Goal: Book appointment/travel/reservation

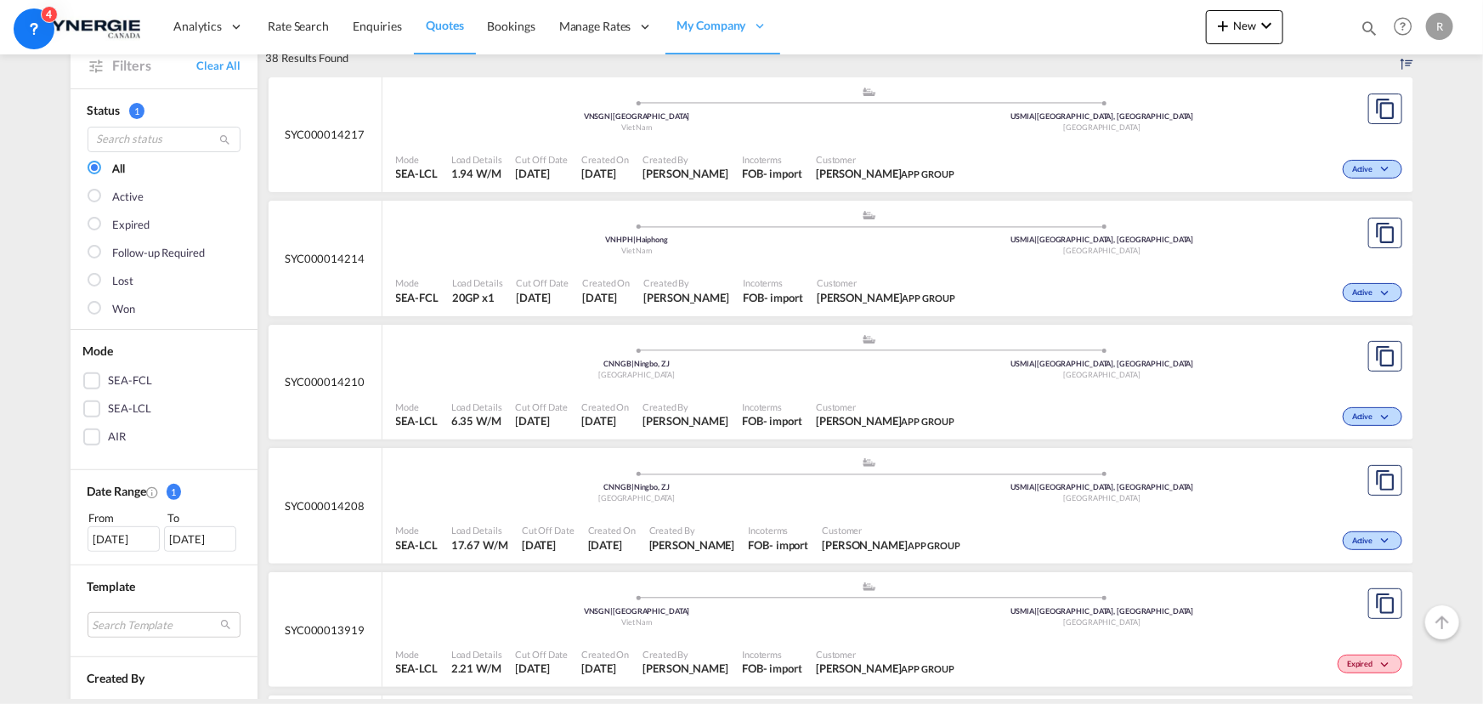
scroll to position [76, 0]
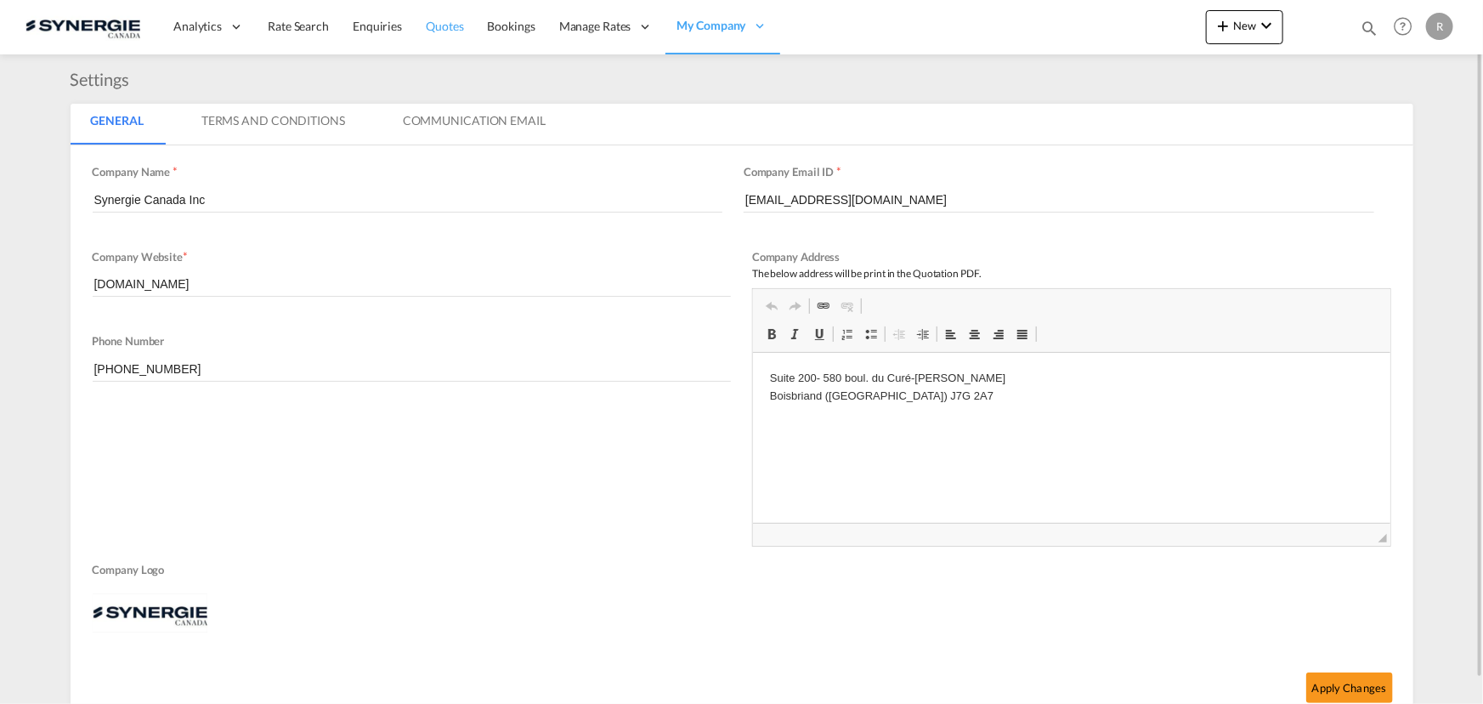
click at [438, 30] on span "Quotes" at bounding box center [444, 26] width 37 height 14
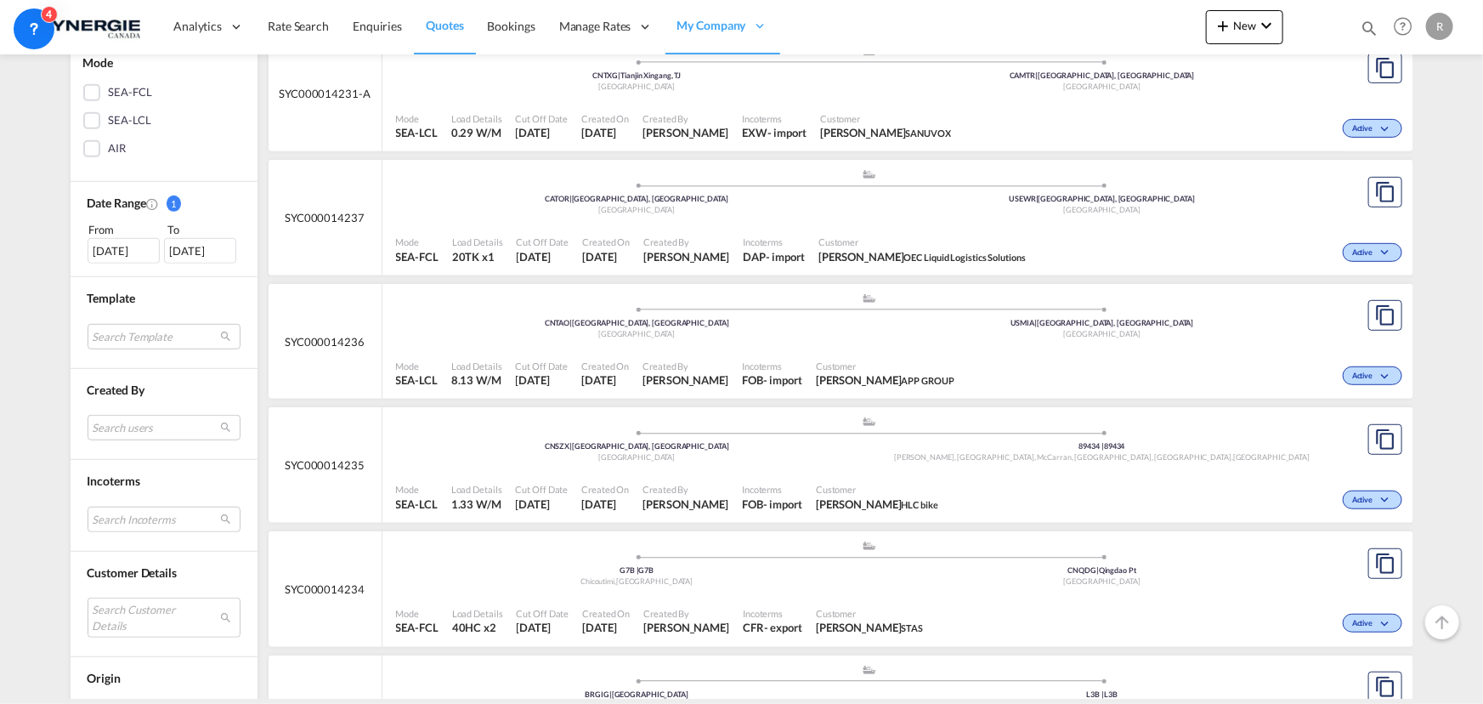
scroll to position [386, 0]
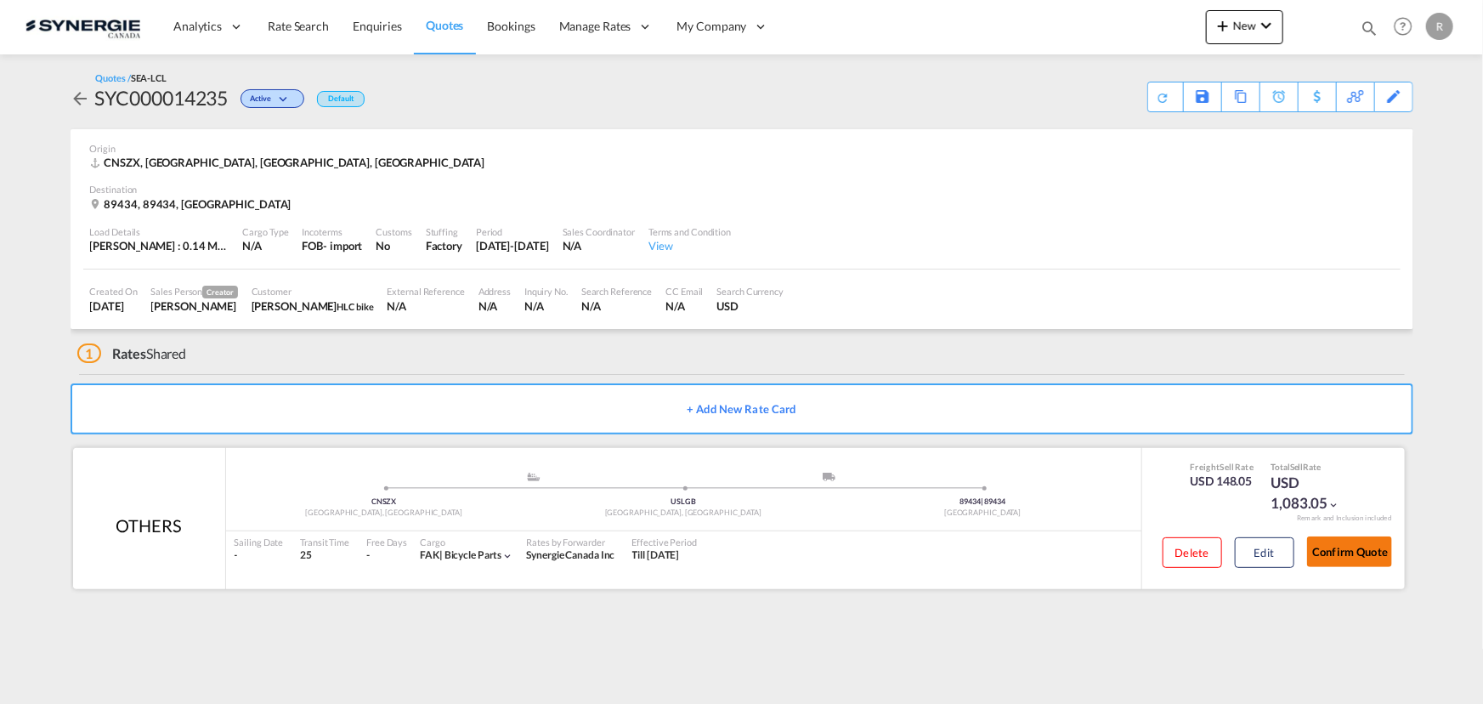
click at [1358, 557] on button "Confirm Quote" at bounding box center [1349, 551] width 85 height 31
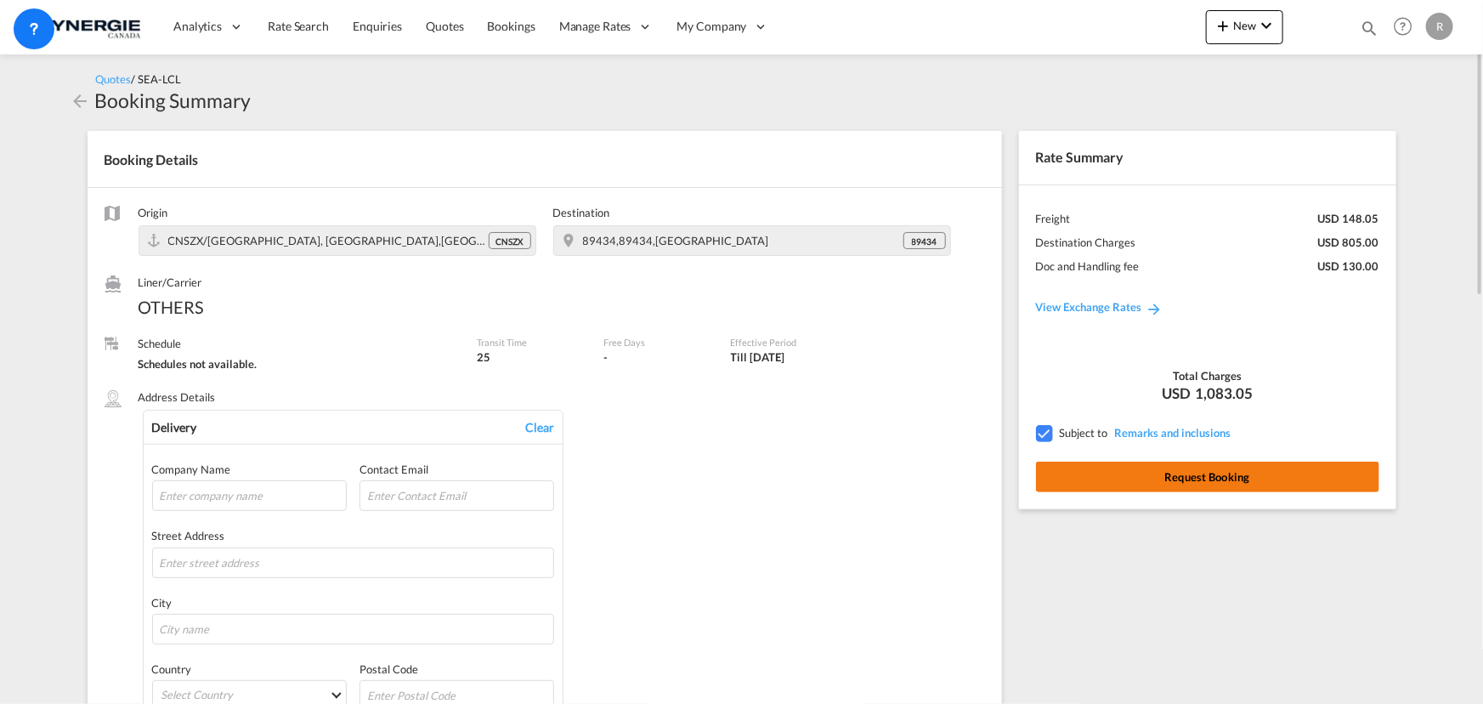
click at [1156, 478] on button "Request Booking" at bounding box center [1207, 476] width 343 height 31
